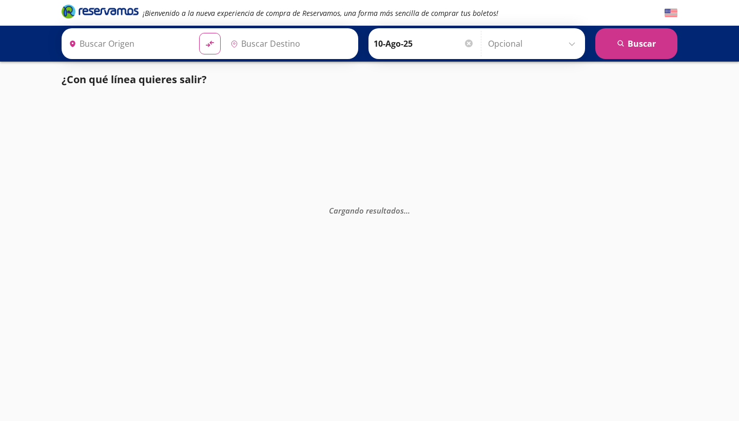
type input "[PERSON_NAME] [PERSON_NAME], [GEOGRAPHIC_DATA]"
type input "[GEOGRAPHIC_DATA], [GEOGRAPHIC_DATA]"
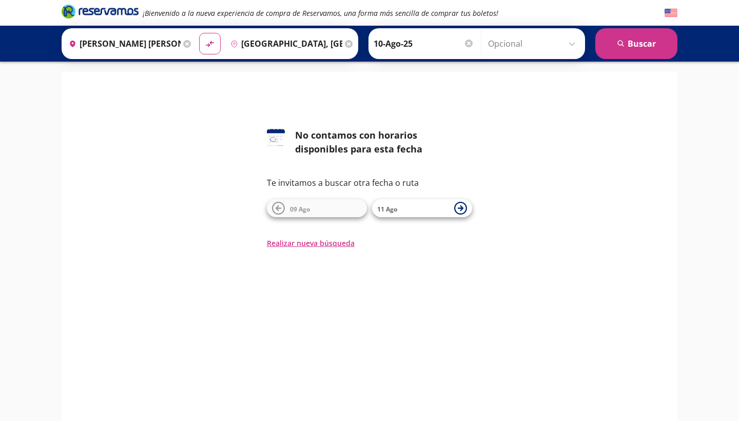
click at [159, 49] on input "[PERSON_NAME] [PERSON_NAME], [GEOGRAPHIC_DATA]" at bounding box center [123, 44] width 116 height 26
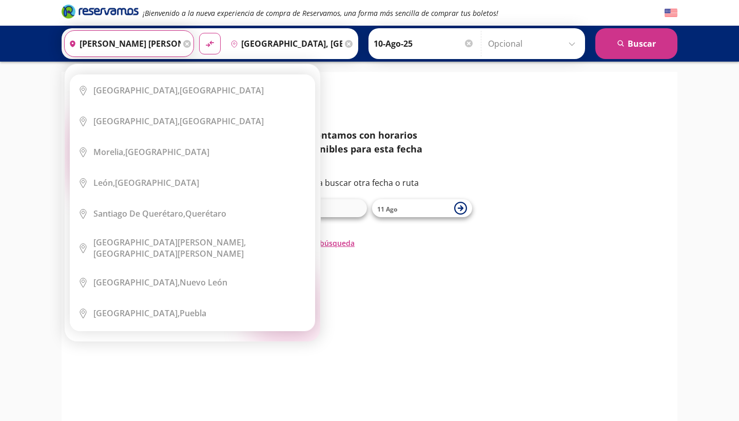
click at [191, 45] on icon at bounding box center [187, 44] width 8 height 8
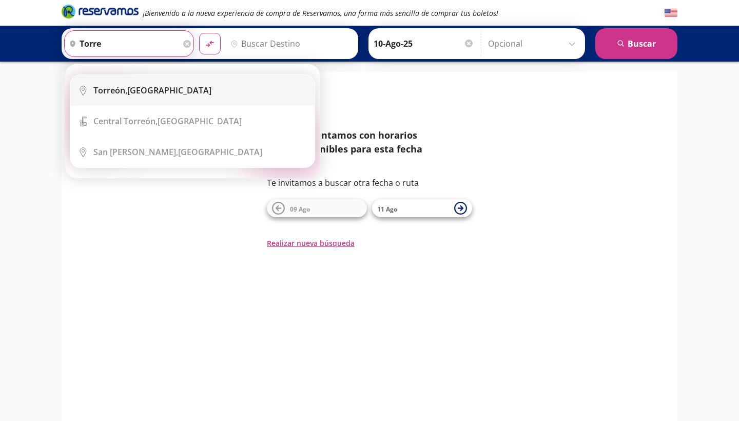
click at [205, 82] on li "City Icon [GEOGRAPHIC_DATA], [GEOGRAPHIC_DATA]" at bounding box center [192, 90] width 244 height 31
type input "[GEOGRAPHIC_DATA], [GEOGRAPHIC_DATA]"
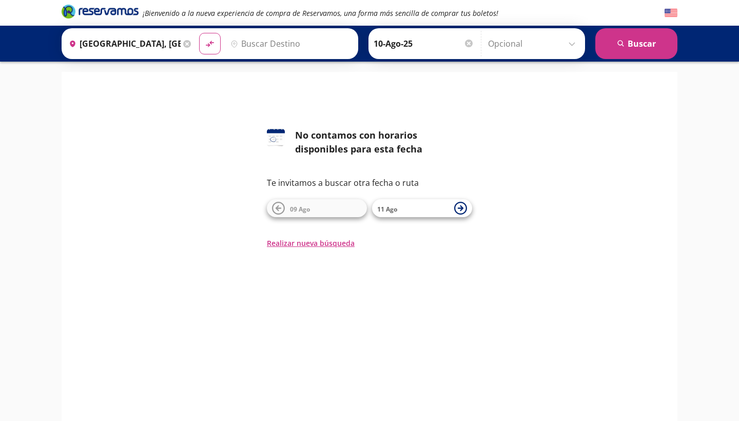
click at [260, 43] on input "Destino" at bounding box center [289, 44] width 126 height 26
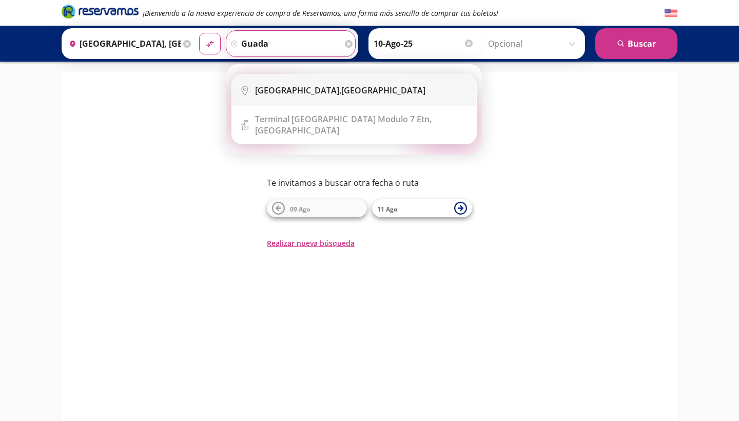
click at [291, 83] on li "City Icon [GEOGRAPHIC_DATA], [GEOGRAPHIC_DATA]" at bounding box center [354, 90] width 244 height 31
type input "[GEOGRAPHIC_DATA], [GEOGRAPHIC_DATA]"
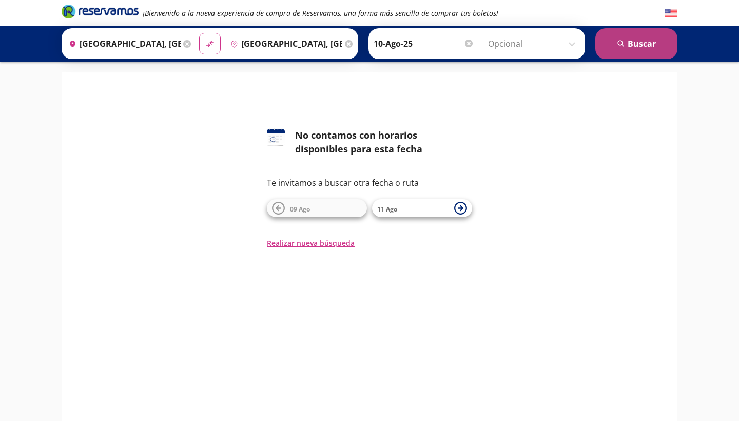
click at [653, 39] on button "search [GEOGRAPHIC_DATA]" at bounding box center [636, 43] width 82 height 31
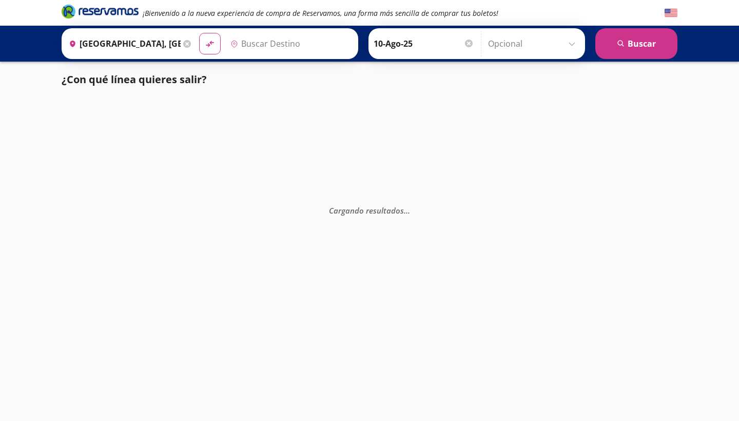
type input "[GEOGRAPHIC_DATA], [GEOGRAPHIC_DATA]"
